Goal: Task Accomplishment & Management: Use online tool/utility

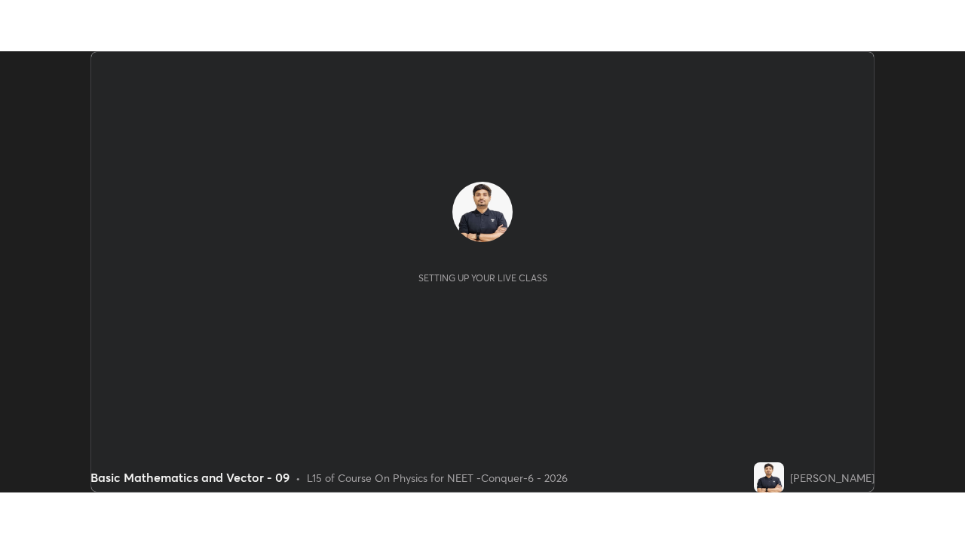
scroll to position [441, 965]
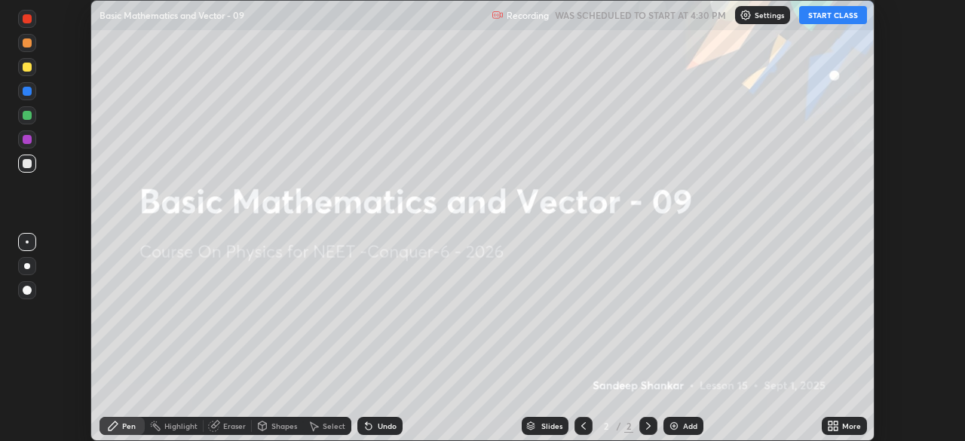
click at [825, 14] on button "START CLASS" at bounding box center [833, 15] width 68 height 18
click at [830, 428] on icon at bounding box center [831, 429] width 4 height 4
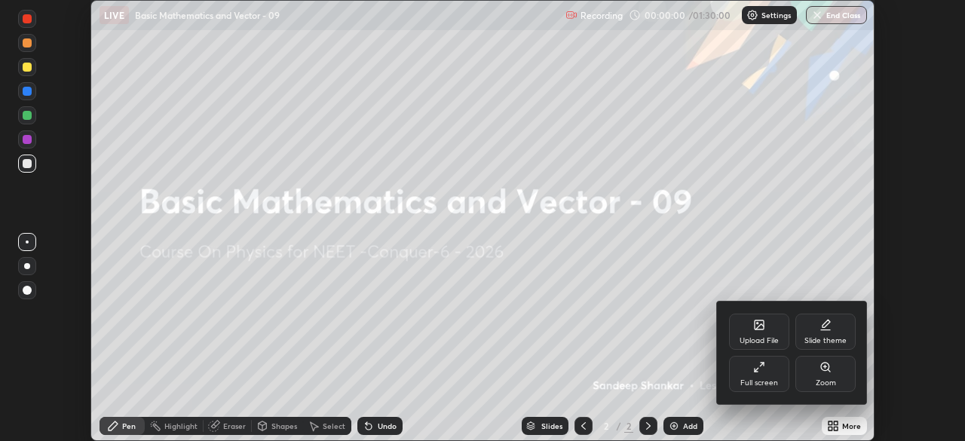
click at [756, 377] on div "Full screen" at bounding box center [759, 374] width 60 height 36
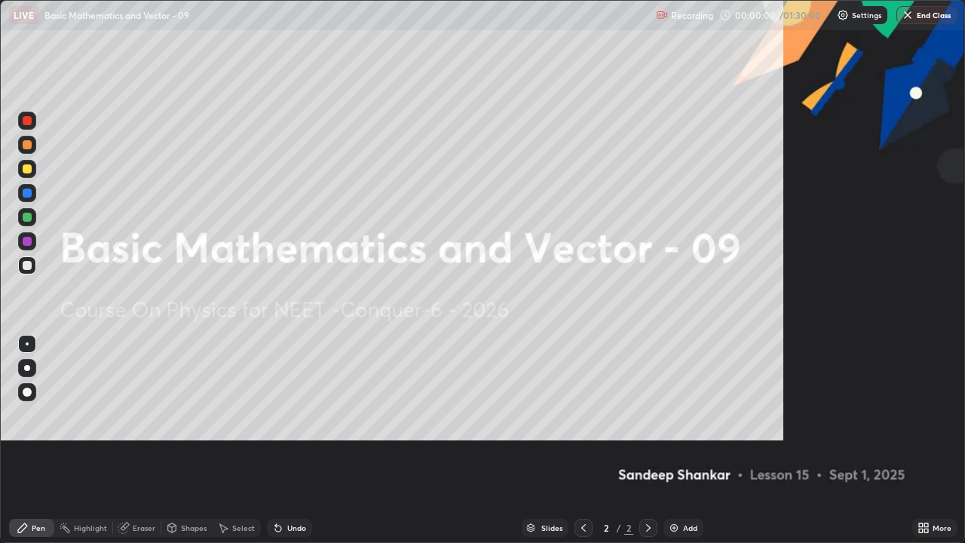
scroll to position [543, 965]
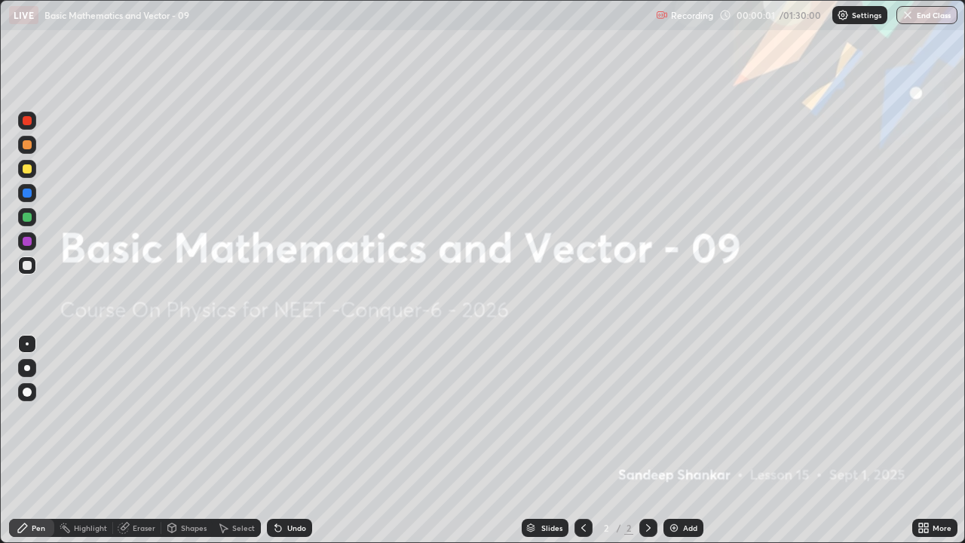
click at [849, 19] on div "Settings" at bounding box center [860, 15] width 55 height 18
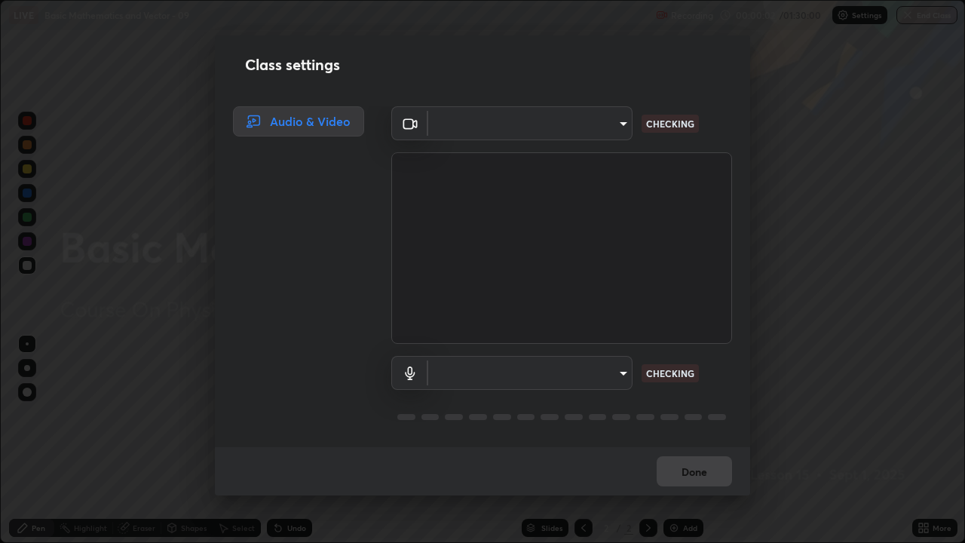
click at [616, 132] on body "Erase all LIVE Basic Mathematics and Vector - 09 Recording 00:00:02 / 01:30:00 …" at bounding box center [482, 271] width 965 height 543
click at [605, 128] on div at bounding box center [482, 271] width 965 height 543
type input "ad23c5e1eec40c929e15baf649206283bee037f2ec2e6fc856d192bb2adaae55"
type input "bacd120e2728bcaa93de399d5b14713bfd4da43ca453c7f8d7901db11a0ced92"
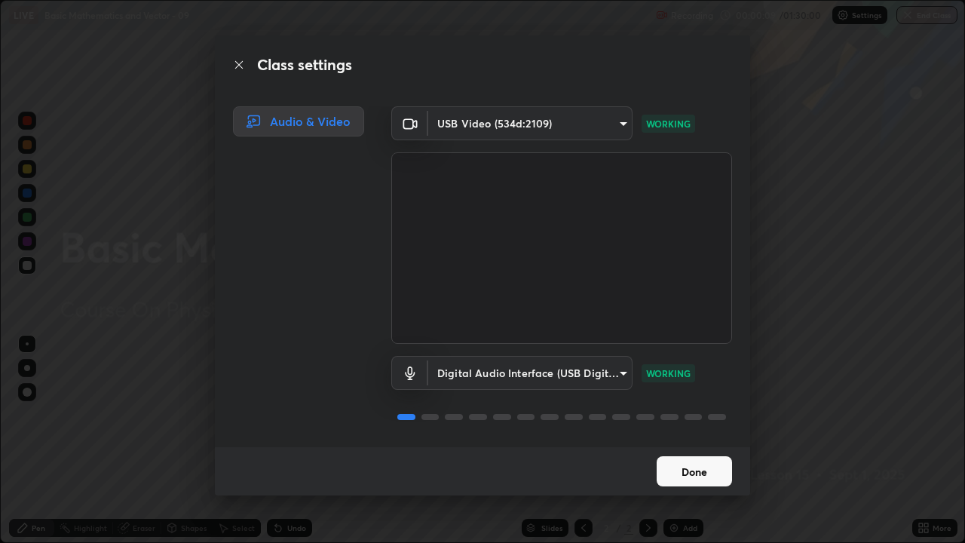
click at [688, 440] on button "Done" at bounding box center [694, 471] width 75 height 30
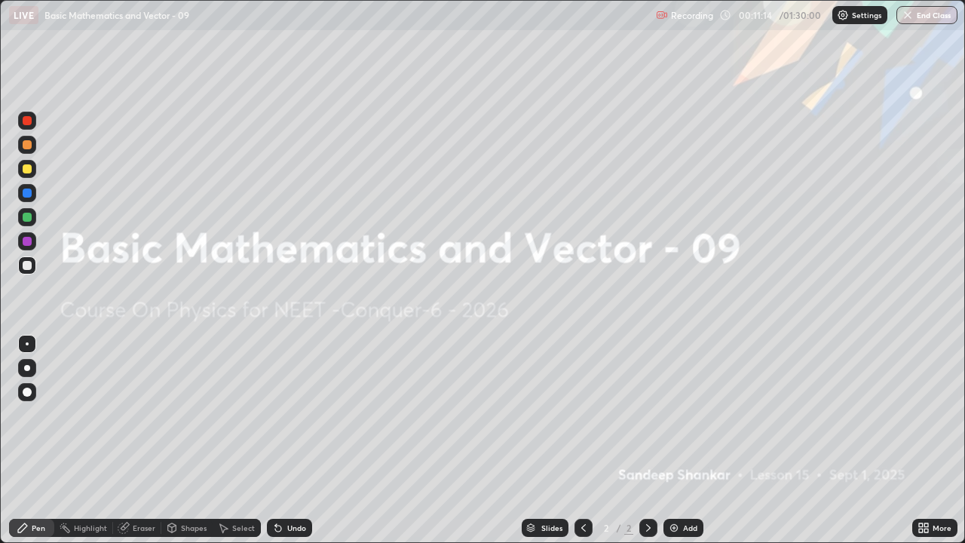
click at [680, 440] on div "Add" at bounding box center [684, 528] width 40 height 18
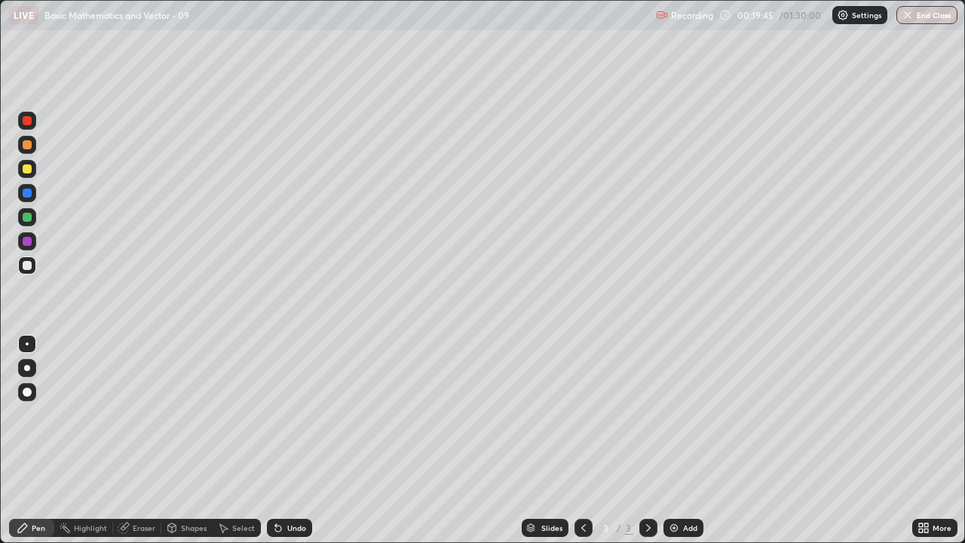
click at [689, 440] on div "Add" at bounding box center [690, 528] width 14 height 8
click at [677, 440] on div "Add" at bounding box center [684, 528] width 40 height 18
click at [582, 440] on icon at bounding box center [584, 528] width 12 height 12
click at [647, 440] on icon at bounding box center [649, 528] width 12 height 12
click at [589, 440] on div at bounding box center [584, 528] width 18 height 18
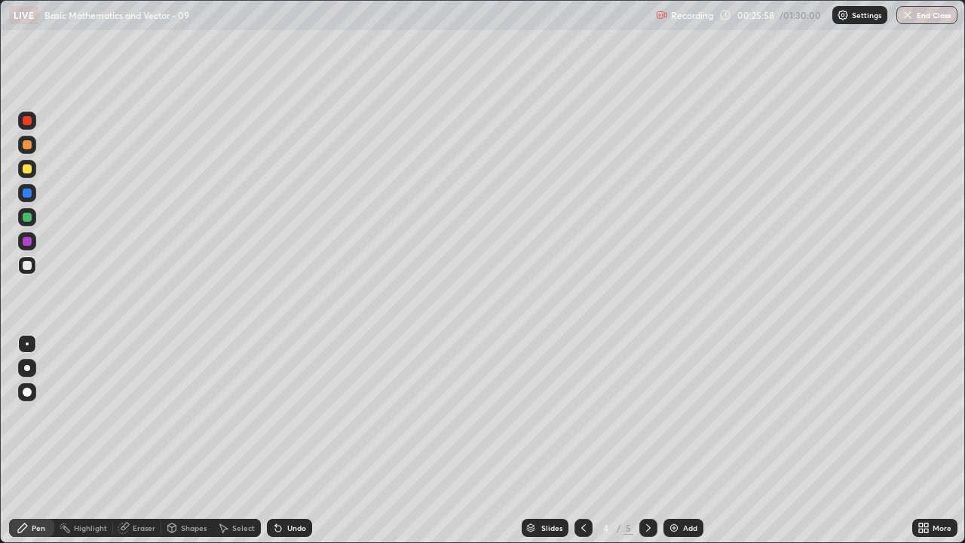
click at [653, 440] on div at bounding box center [649, 528] width 18 height 18
click at [140, 440] on div "Eraser" at bounding box center [144, 528] width 23 height 8
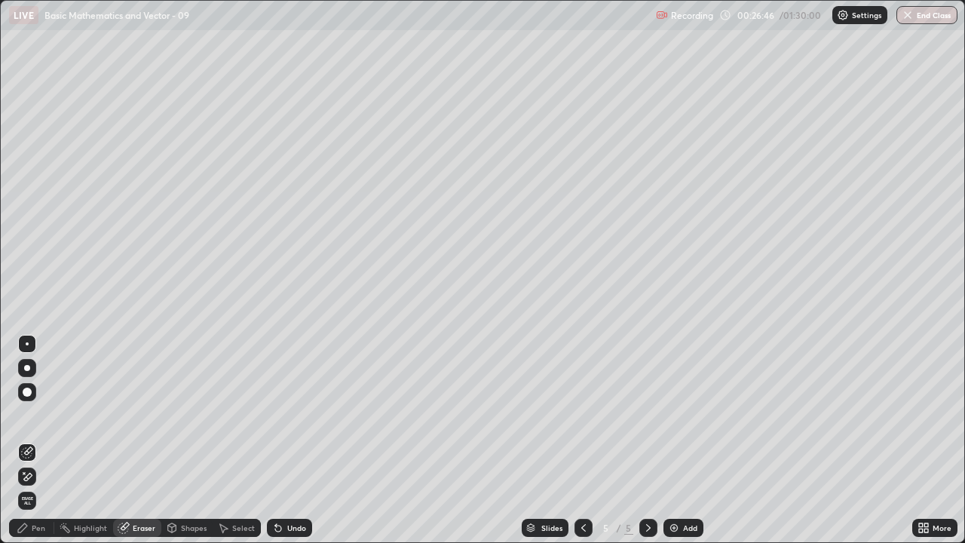
click at [33, 440] on div "Pen" at bounding box center [39, 528] width 14 height 8
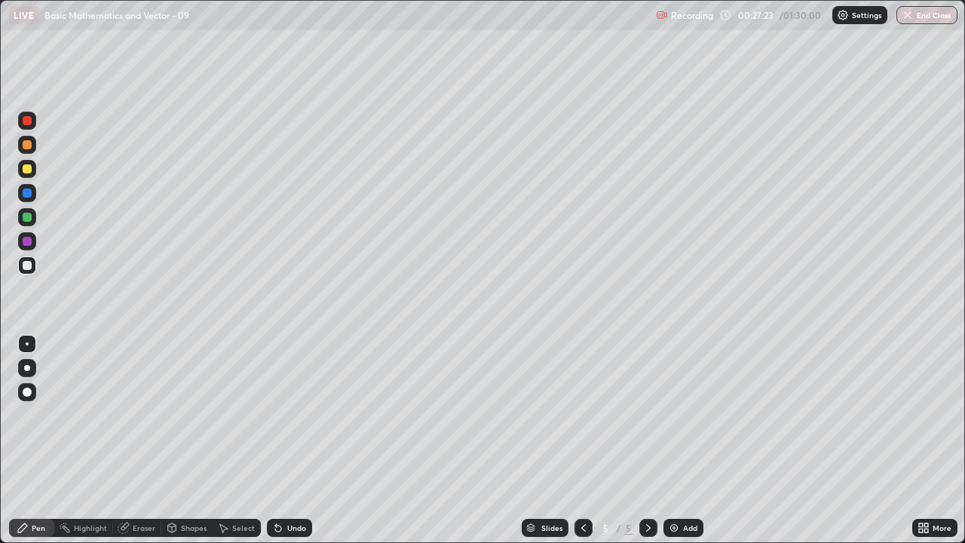
click at [579, 440] on icon at bounding box center [584, 528] width 12 height 12
click at [649, 440] on icon at bounding box center [648, 528] width 5 height 8
click at [585, 440] on div at bounding box center [584, 528] width 18 height 18
click at [647, 440] on icon at bounding box center [649, 528] width 12 height 12
click at [582, 440] on icon at bounding box center [584, 528] width 12 height 12
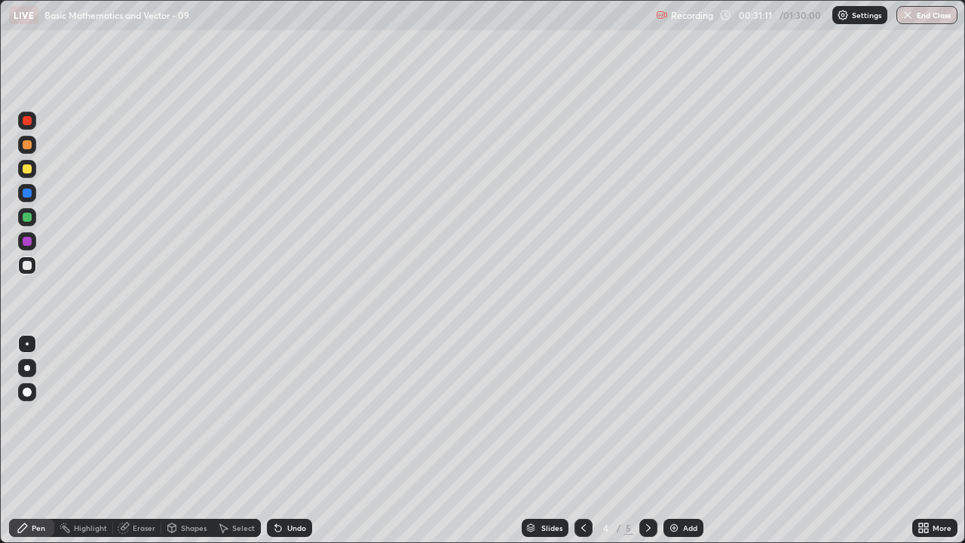
click at [582, 440] on icon at bounding box center [584, 528] width 12 height 12
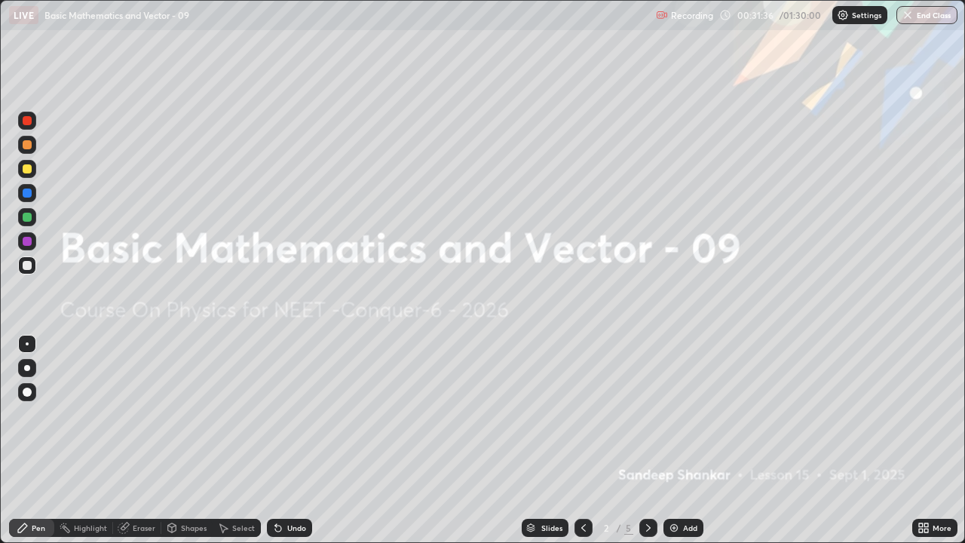
click at [582, 440] on icon at bounding box center [584, 528] width 12 height 12
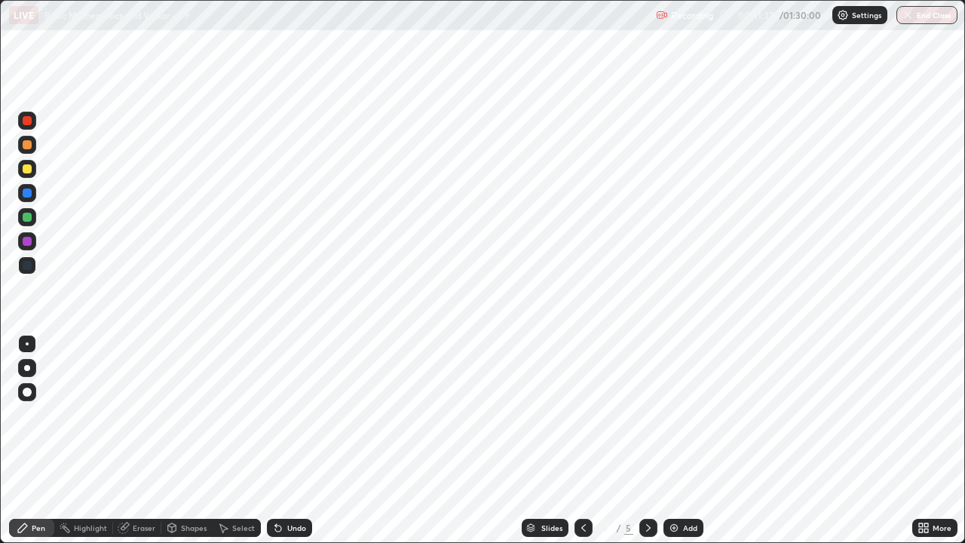
click at [644, 440] on icon at bounding box center [649, 528] width 12 height 12
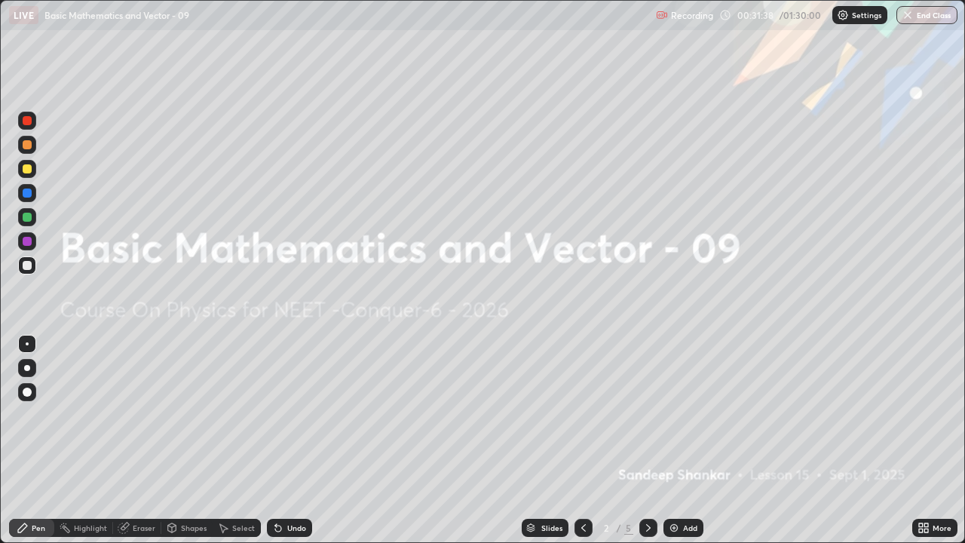
click at [648, 440] on icon at bounding box center [649, 528] width 12 height 12
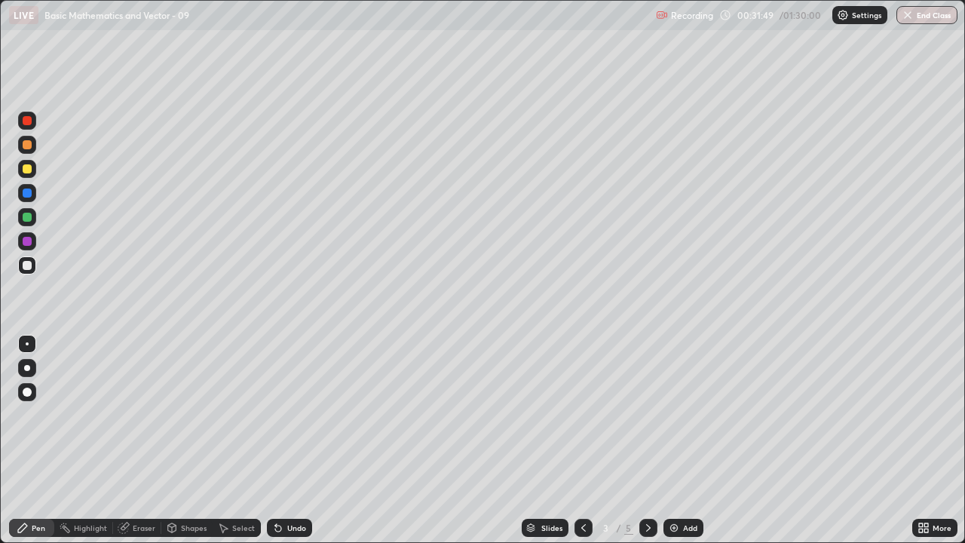
click at [544, 440] on div "Slides" at bounding box center [552, 528] width 21 height 8
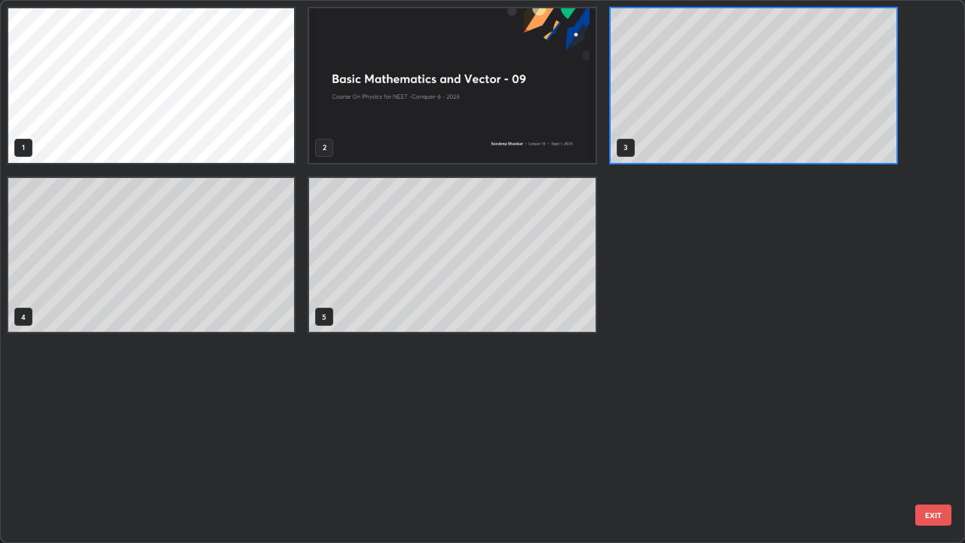
scroll to position [537, 956]
click at [566, 440] on div "1 2 3 4 5" at bounding box center [470, 272] width 938 height 542
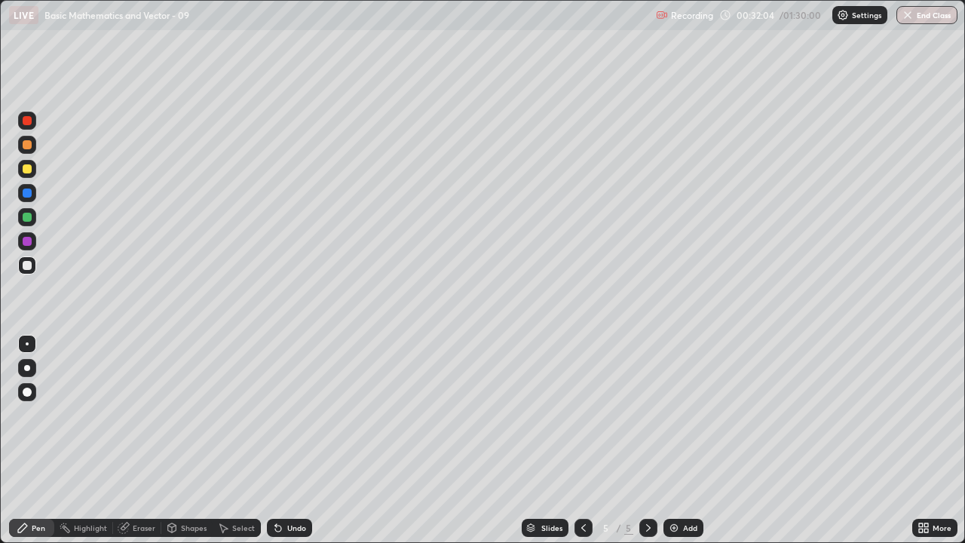
click at [579, 440] on div at bounding box center [584, 528] width 18 height 18
click at [582, 440] on icon at bounding box center [584, 528] width 12 height 12
click at [647, 440] on icon at bounding box center [649, 528] width 12 height 12
click at [582, 440] on icon at bounding box center [584, 528] width 12 height 12
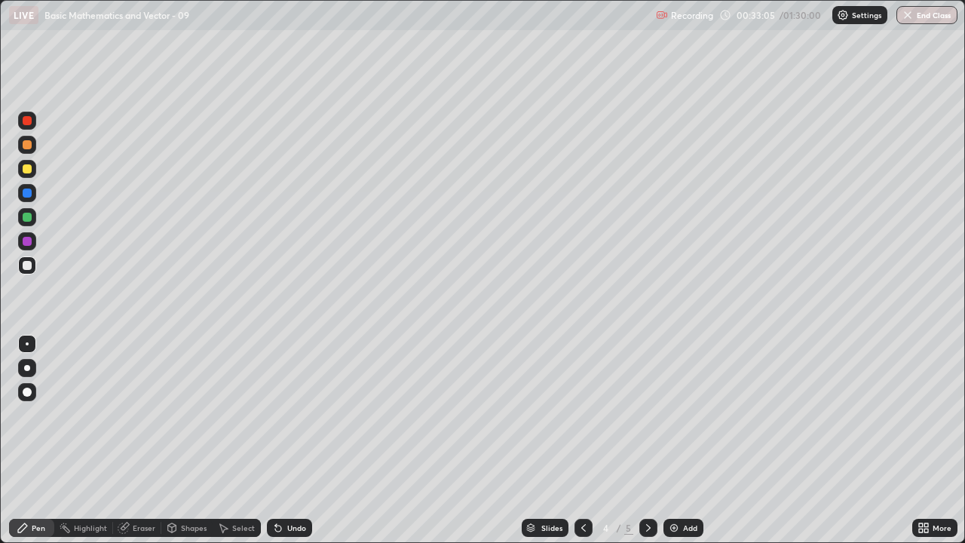
click at [585, 440] on icon at bounding box center [584, 528] width 12 height 12
click at [648, 440] on icon at bounding box center [648, 528] width 5 height 8
click at [647, 440] on icon at bounding box center [649, 528] width 12 height 12
click at [680, 440] on div "Add" at bounding box center [684, 528] width 40 height 18
click at [147, 440] on div "Eraser" at bounding box center [144, 528] width 23 height 8
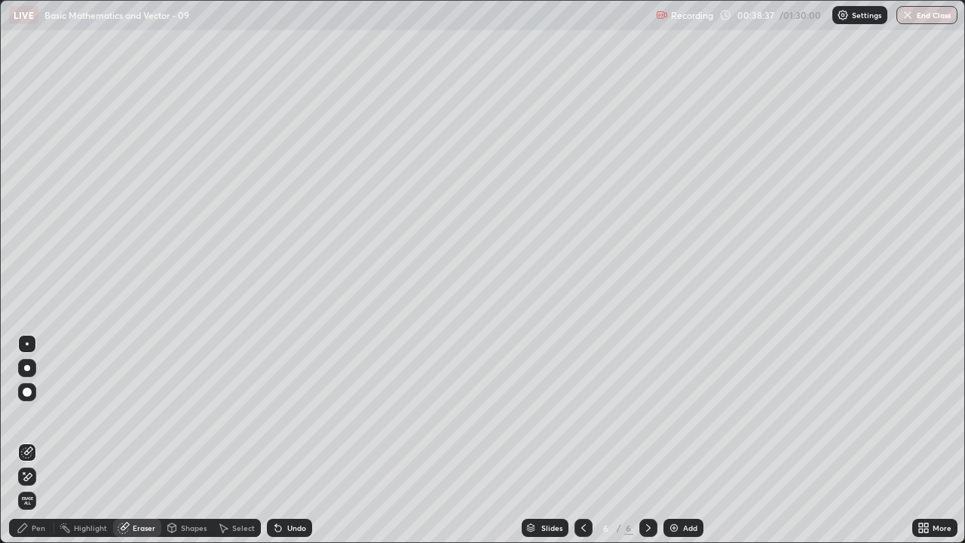
click at [181, 440] on div "Shapes" at bounding box center [194, 528] width 26 height 8
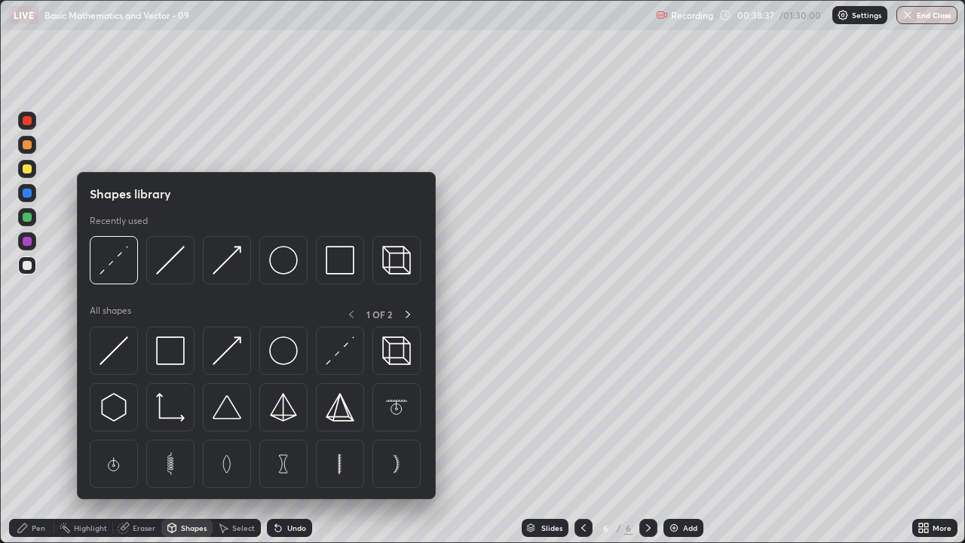
click at [152, 440] on div "Eraser" at bounding box center [144, 528] width 23 height 8
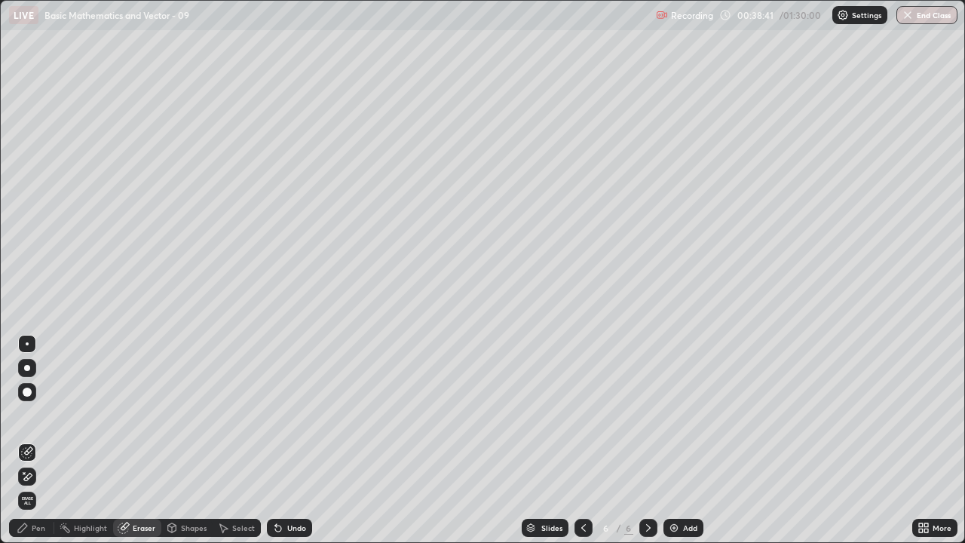
click at [40, 440] on div "Pen" at bounding box center [39, 528] width 14 height 8
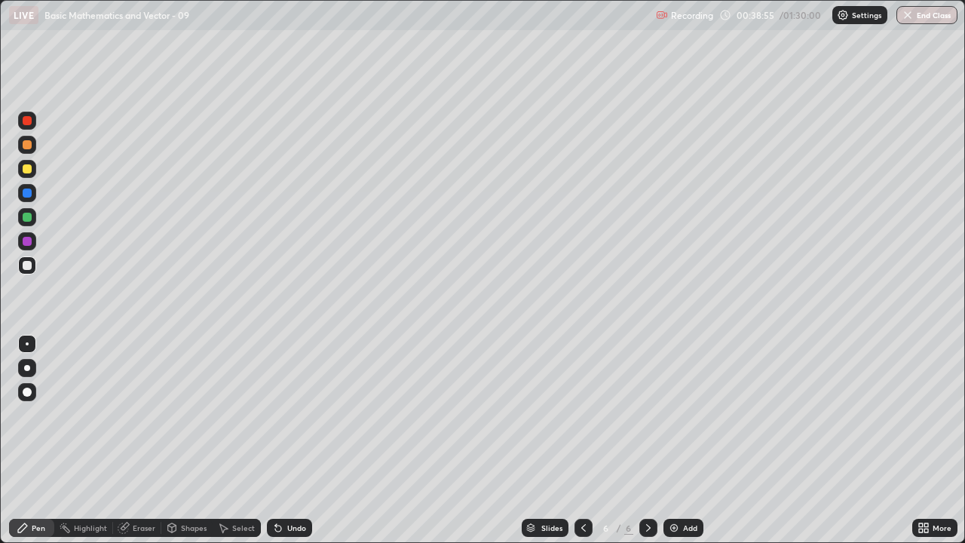
click at [31, 167] on div at bounding box center [27, 168] width 9 height 9
click at [584, 440] on icon at bounding box center [584, 528] width 12 height 12
click at [645, 440] on icon at bounding box center [649, 528] width 12 height 12
click at [31, 192] on div at bounding box center [27, 193] width 9 height 9
click at [584, 440] on icon at bounding box center [584, 528] width 5 height 8
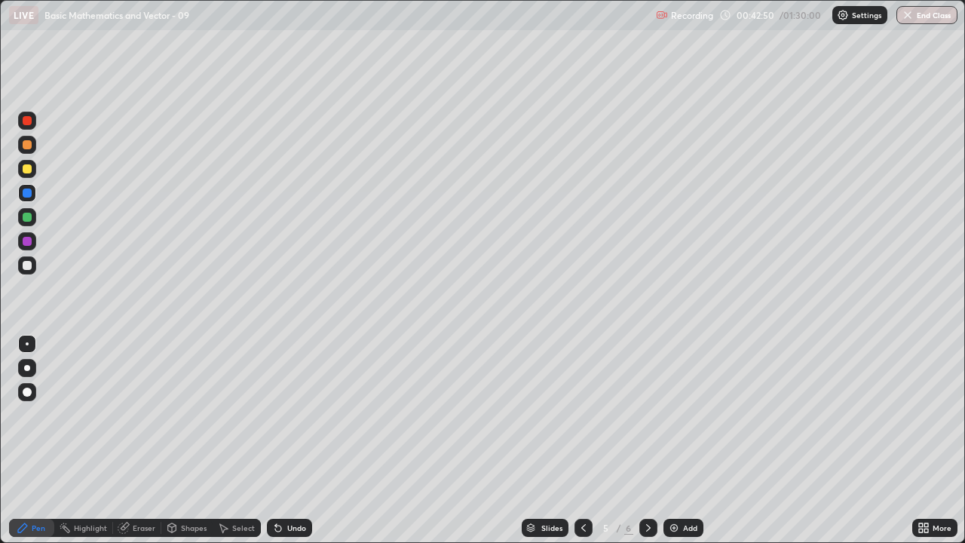
click at [647, 440] on icon at bounding box center [649, 528] width 12 height 12
click at [684, 440] on div "Add" at bounding box center [690, 528] width 14 height 8
click at [27, 167] on div at bounding box center [27, 168] width 9 height 9
click at [28, 265] on div at bounding box center [27, 265] width 9 height 9
click at [24, 169] on div at bounding box center [27, 168] width 9 height 9
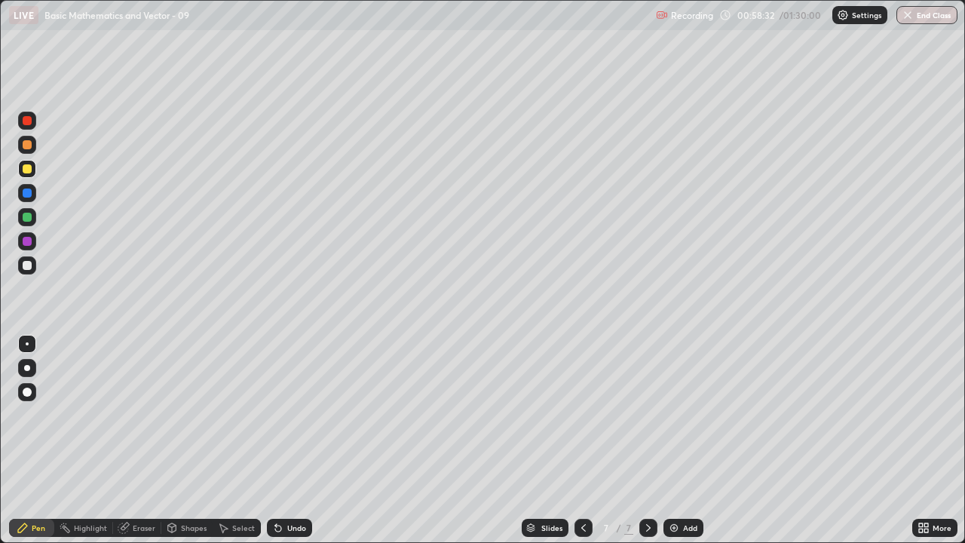
click at [686, 440] on div "Add" at bounding box center [690, 528] width 14 height 8
click at [582, 440] on icon at bounding box center [584, 528] width 12 height 12
click at [649, 440] on icon at bounding box center [649, 528] width 12 height 12
click at [582, 440] on icon at bounding box center [584, 528] width 12 height 12
click at [647, 440] on icon at bounding box center [649, 528] width 12 height 12
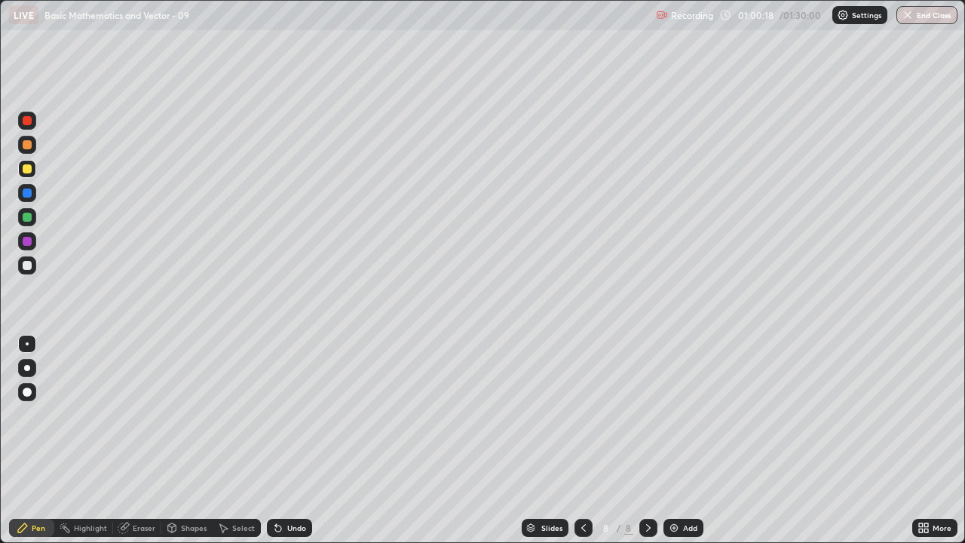
click at [582, 440] on icon at bounding box center [584, 528] width 12 height 12
click at [652, 440] on icon at bounding box center [649, 528] width 12 height 12
click at [583, 440] on icon at bounding box center [584, 528] width 5 height 8
click at [653, 440] on div at bounding box center [649, 528] width 18 height 18
click at [582, 440] on icon at bounding box center [584, 528] width 12 height 12
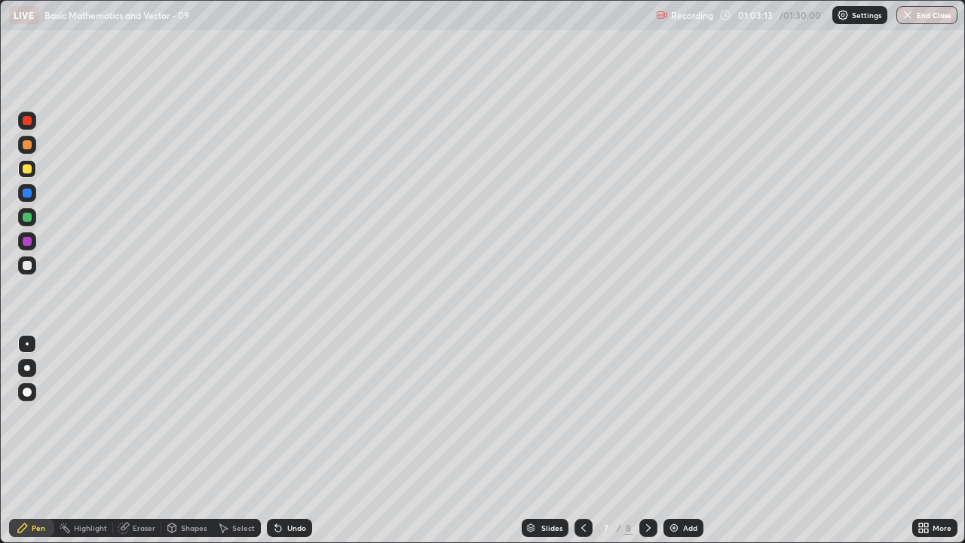
click at [647, 440] on icon at bounding box center [649, 528] width 12 height 12
click at [673, 440] on img at bounding box center [674, 528] width 12 height 12
click at [28, 262] on div at bounding box center [27, 265] width 9 height 9
click at [582, 440] on icon at bounding box center [584, 528] width 12 height 12
click at [652, 440] on icon at bounding box center [649, 528] width 12 height 12
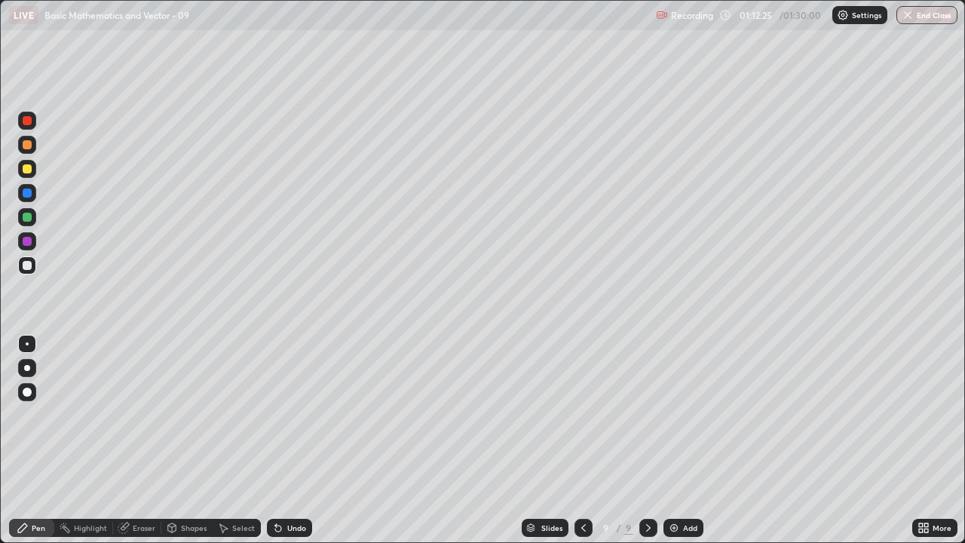
click at [689, 440] on div "Add" at bounding box center [690, 528] width 14 height 8
click at [44, 63] on div "Erase all" at bounding box center [27, 271] width 36 height 483
click at [24, 164] on div at bounding box center [27, 168] width 9 height 9
click at [27, 262] on div at bounding box center [27, 265] width 9 height 9
click at [683, 440] on div "Add" at bounding box center [684, 528] width 40 height 18
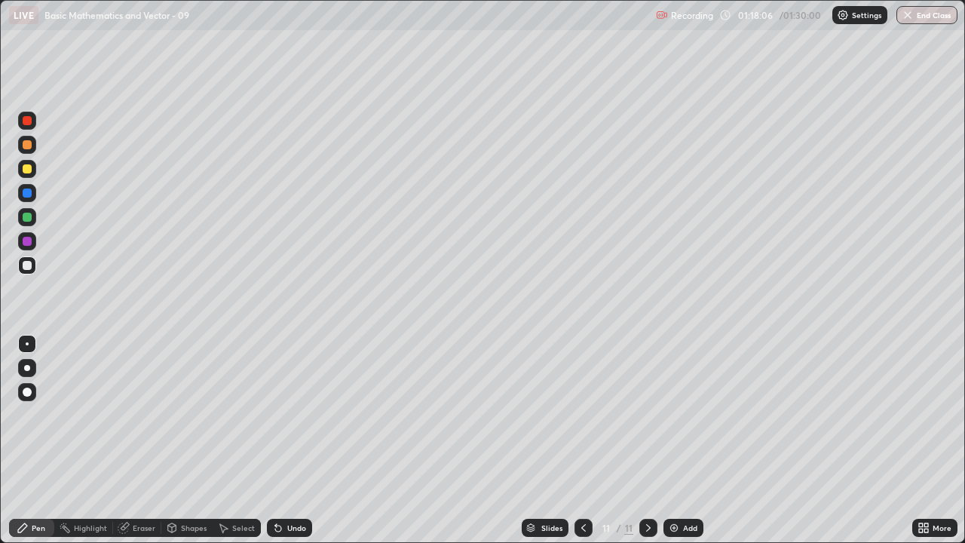
click at [580, 440] on icon at bounding box center [584, 528] width 12 height 12
click at [646, 440] on icon at bounding box center [649, 528] width 12 height 12
click at [29, 167] on div at bounding box center [27, 168] width 9 height 9
click at [26, 266] on div at bounding box center [27, 265] width 9 height 9
click at [27, 368] on div at bounding box center [27, 368] width 6 height 6
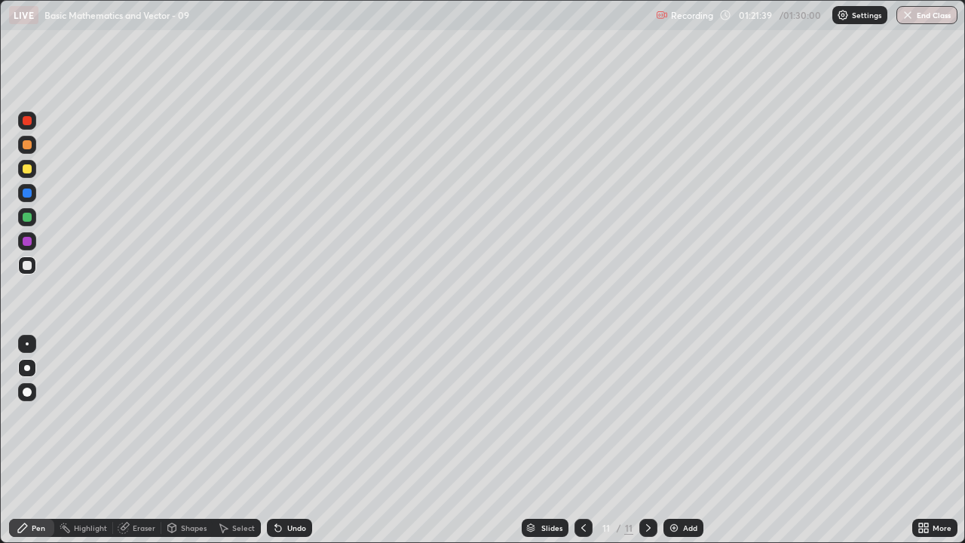
click at [33, 440] on div at bounding box center [27, 422] width 24 height 181
click at [27, 344] on div at bounding box center [27, 343] width 3 height 3
click at [33, 440] on div "Pen" at bounding box center [39, 528] width 14 height 8
click at [929, 16] on button "End Class" at bounding box center [928, 15] width 60 height 18
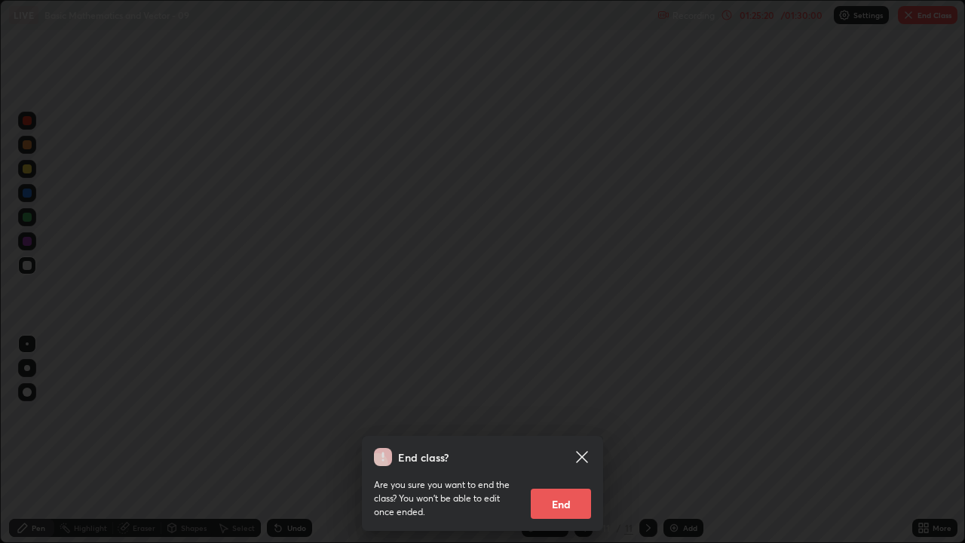
click at [580, 440] on button "End" at bounding box center [561, 504] width 60 height 30
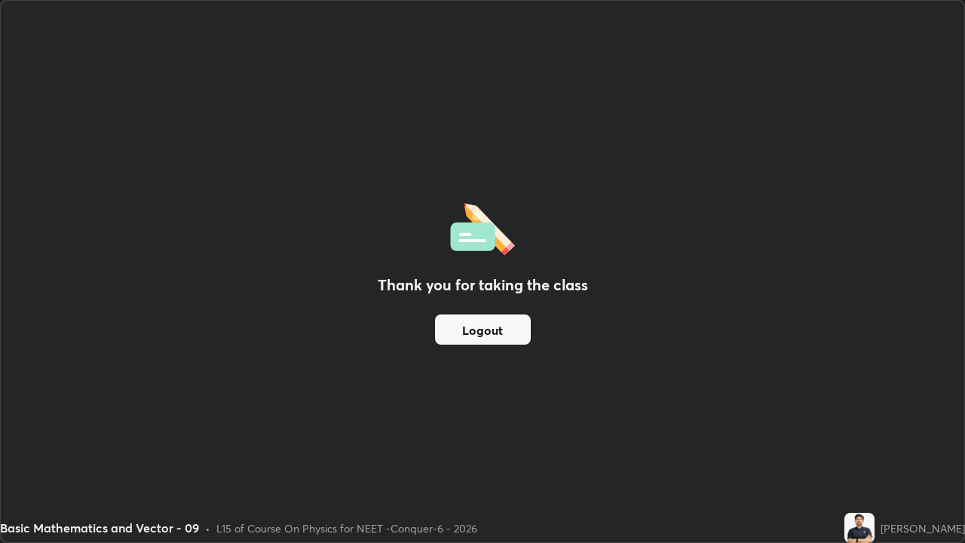
click at [493, 321] on button "Logout" at bounding box center [483, 330] width 96 height 30
